Goal: Task Accomplishment & Management: Manage account settings

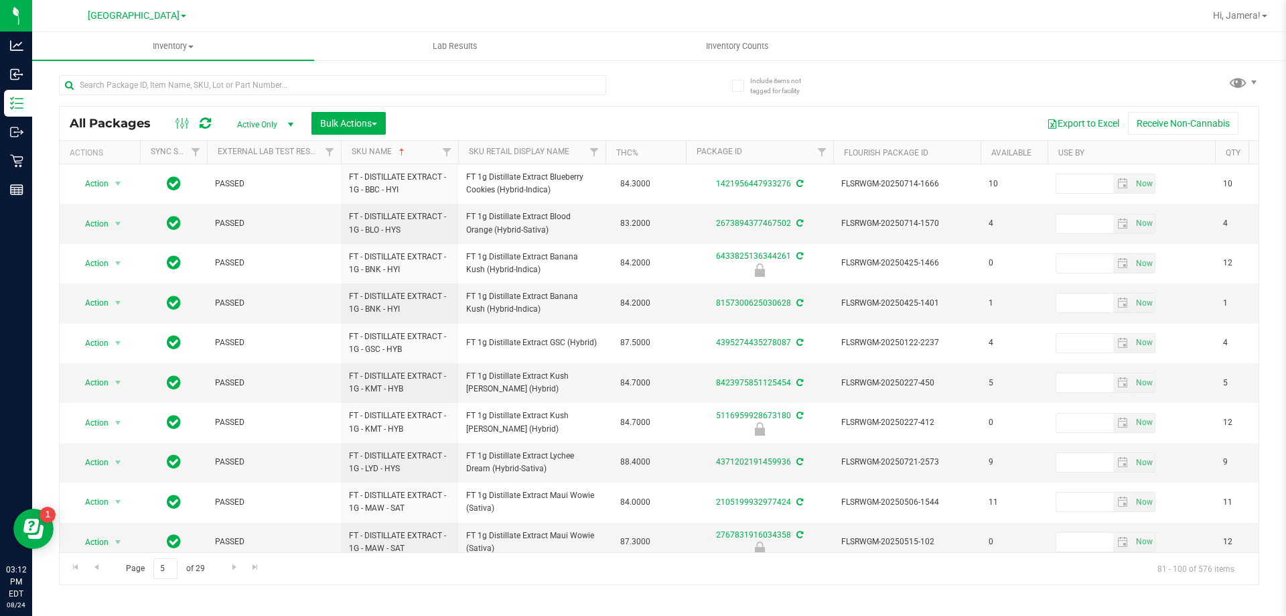
scroll to position [335, 0]
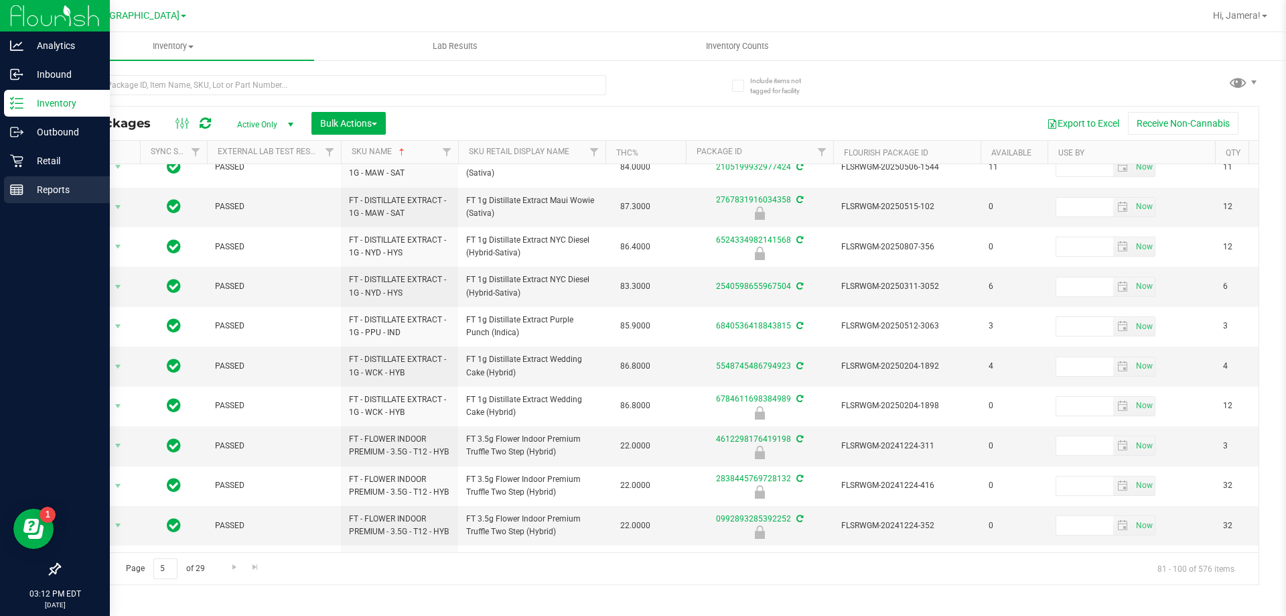
click at [21, 178] on div "Reports" at bounding box center [57, 189] width 106 height 27
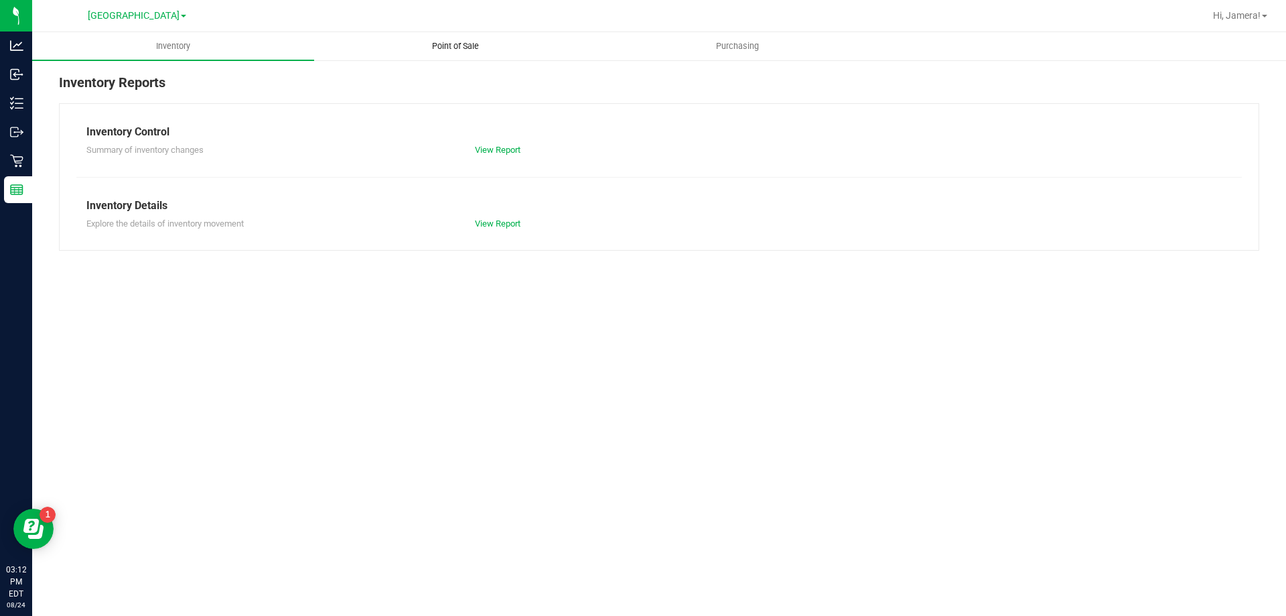
click at [431, 50] on span "Point of Sale" at bounding box center [455, 46] width 83 height 12
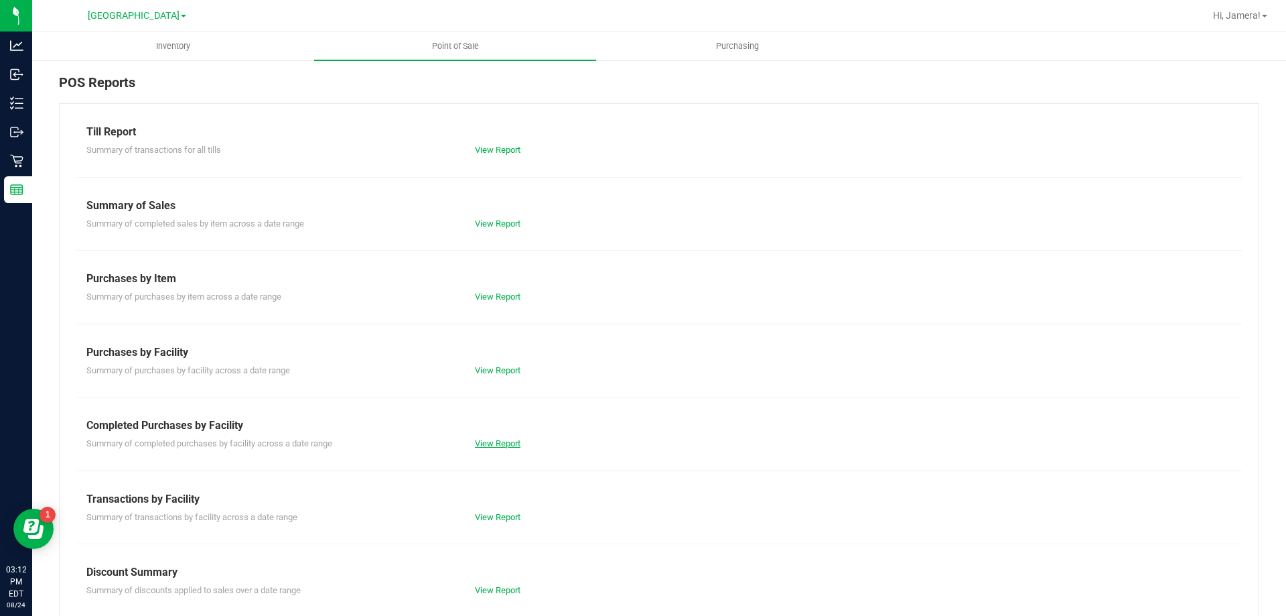
click at [476, 440] on link "View Report" at bounding box center [498, 443] width 46 height 10
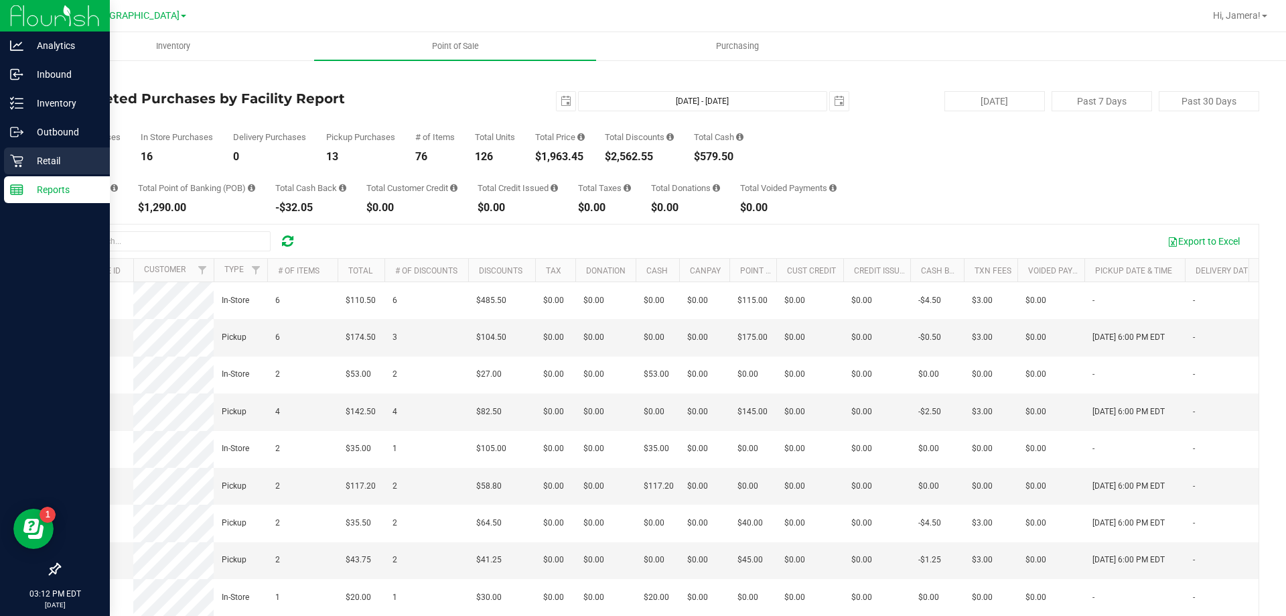
click at [11, 160] on icon at bounding box center [16, 160] width 13 height 13
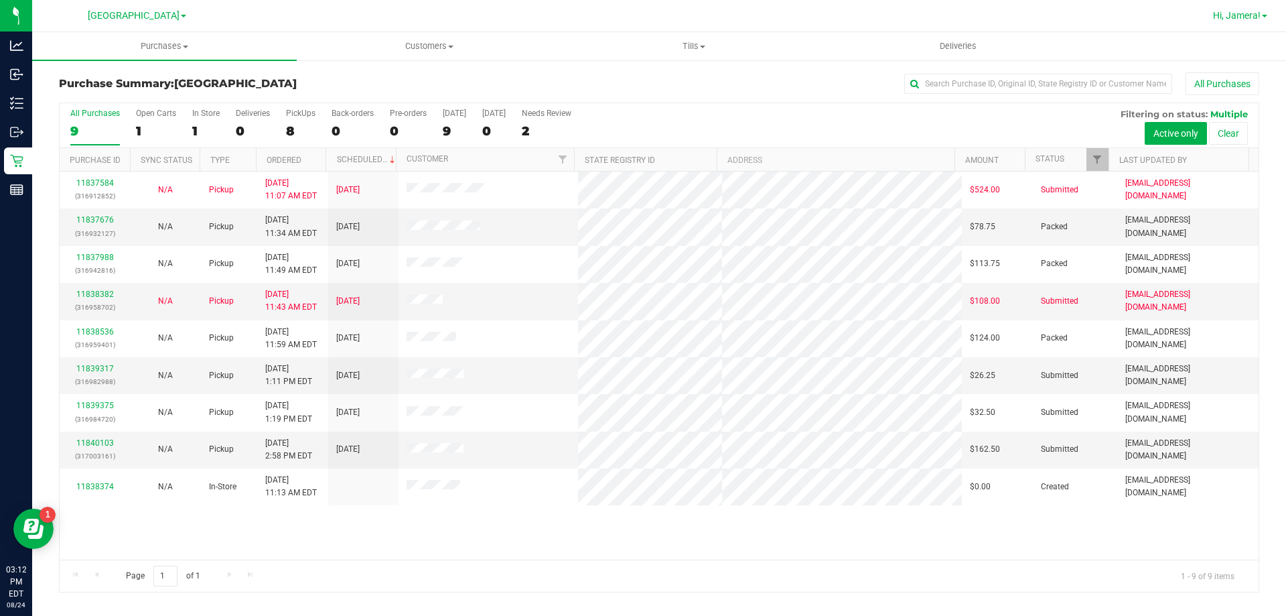
click at [1238, 19] on span "Hi, Jamera!" at bounding box center [1237, 15] width 48 height 11
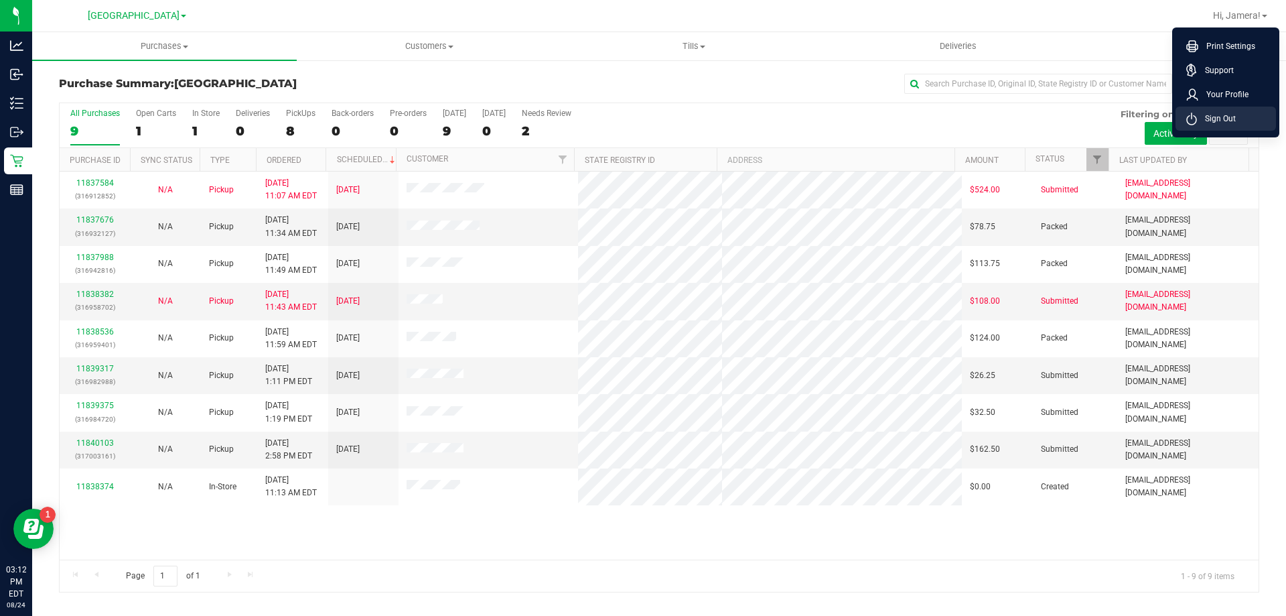
click at [1211, 123] on span "Sign Out" at bounding box center [1216, 118] width 39 height 13
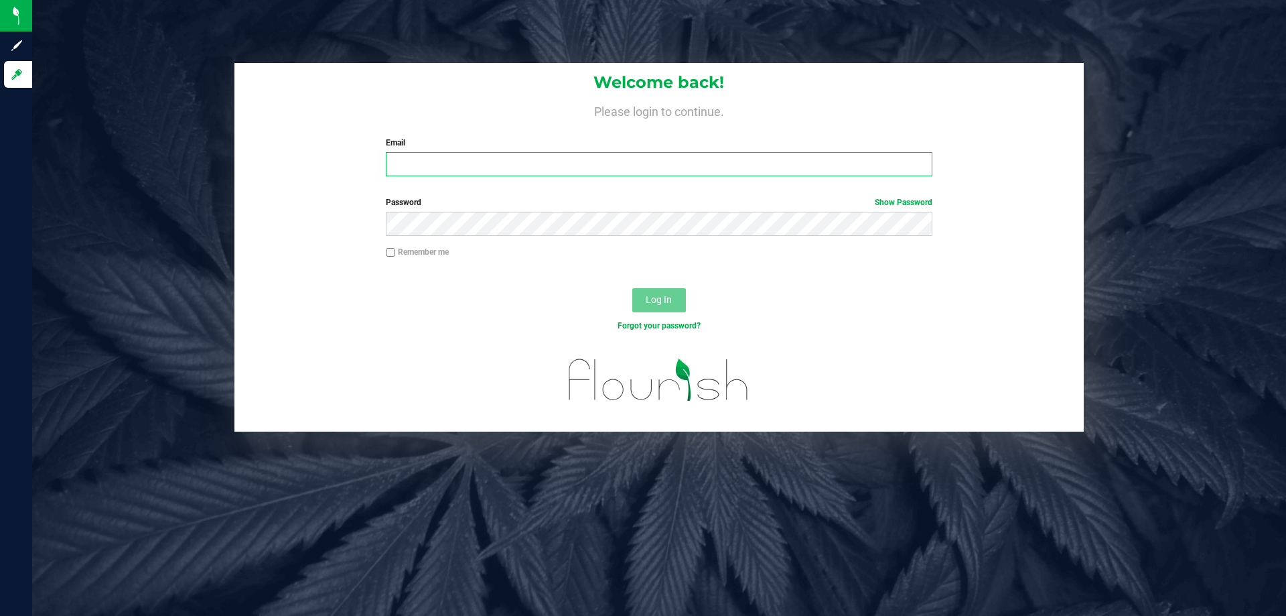
click at [462, 167] on input "Email" at bounding box center [659, 164] width 546 height 24
type input "[EMAIL_ADDRESS][DOMAIN_NAME]"
click at [632, 288] on button "Log In" at bounding box center [659, 300] width 54 height 24
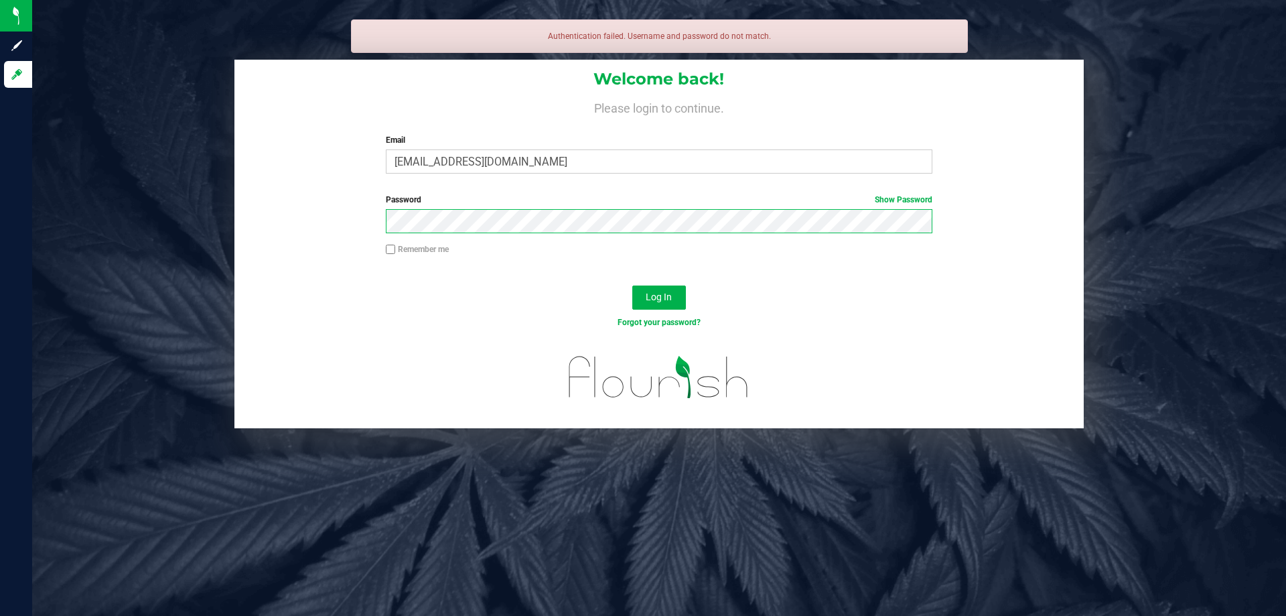
click at [632, 285] on button "Log In" at bounding box center [659, 297] width 54 height 24
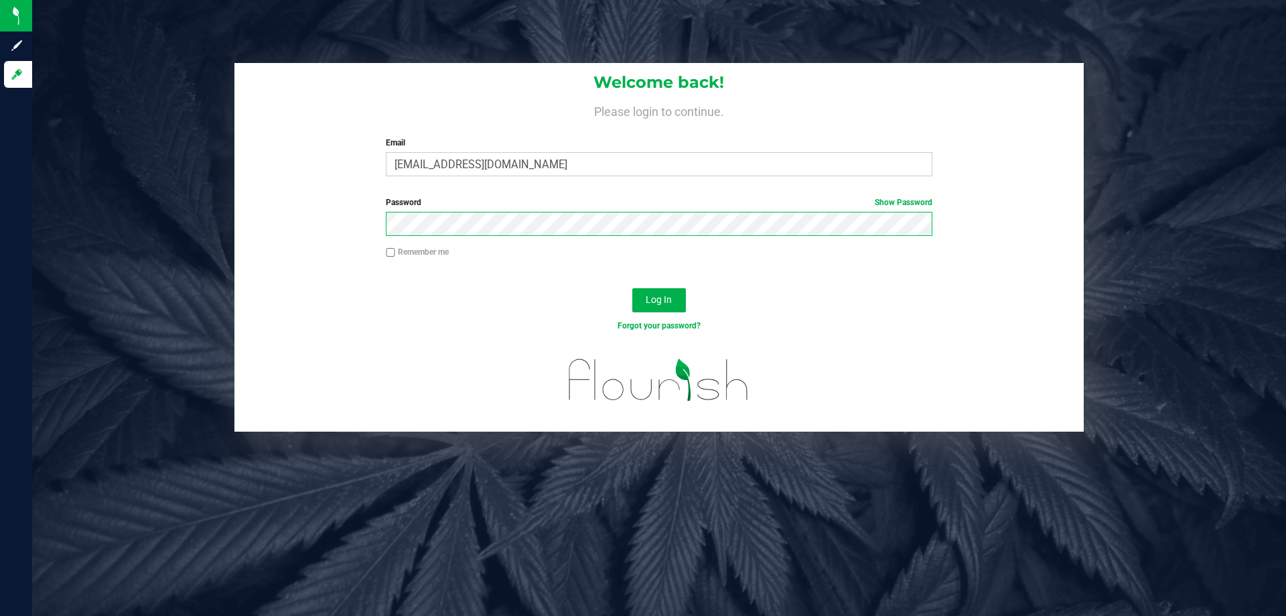
click at [632, 288] on button "Log In" at bounding box center [659, 300] width 54 height 24
